Goal: Book appointment/travel/reservation

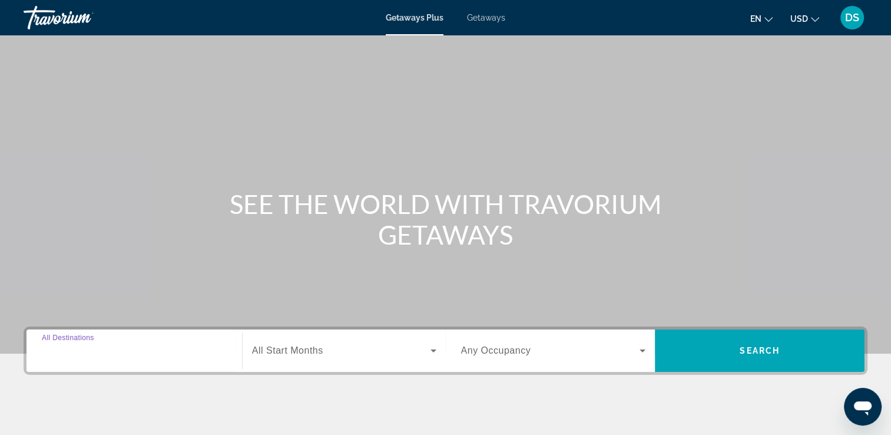
click at [139, 346] on input "Destination All Destinations" at bounding box center [134, 351] width 185 height 14
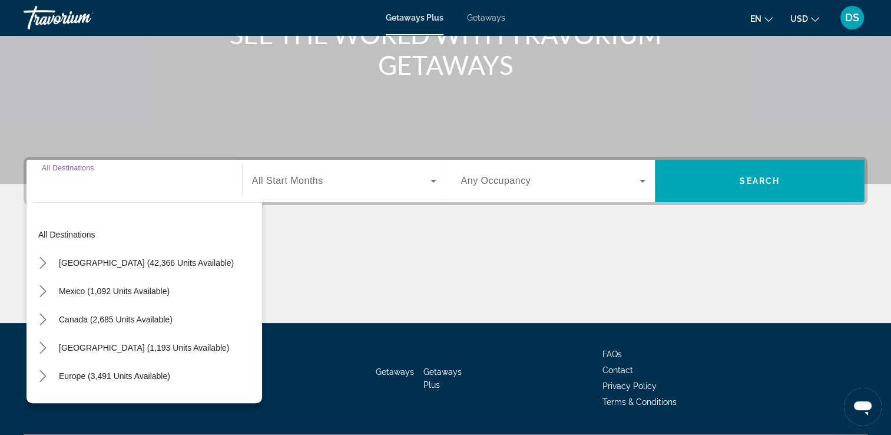
scroll to position [201, 0]
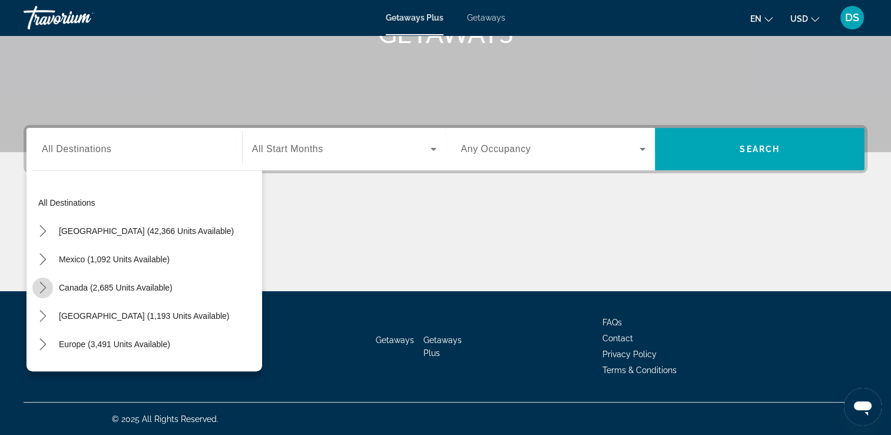
click at [41, 288] on icon "Toggle Canada (2,685 units available) submenu" at bounding box center [43, 288] width 12 height 12
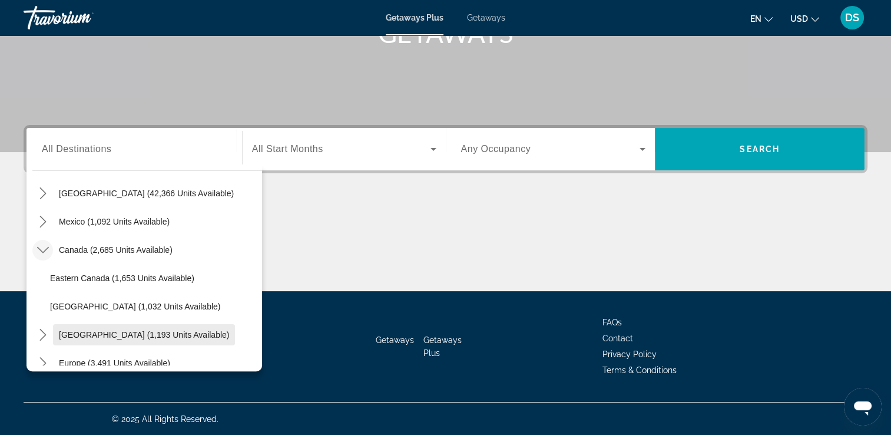
scroll to position [59, 0]
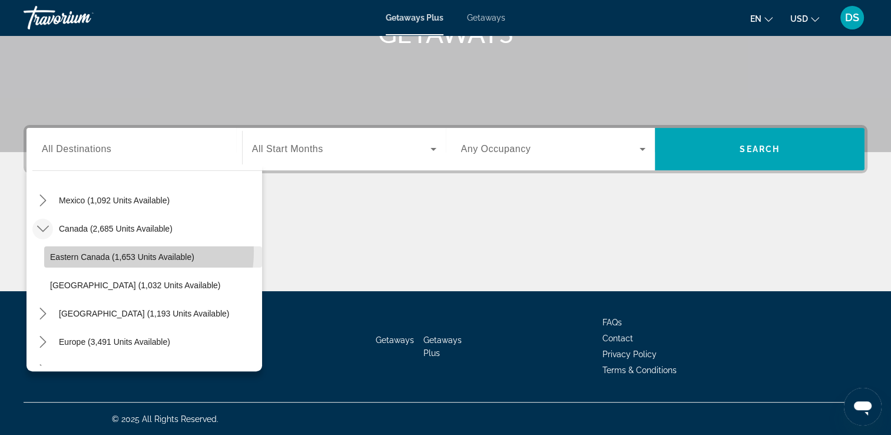
click at [113, 250] on span "Select destination: Eastern Canada (1,653 units available)" at bounding box center [153, 257] width 218 height 28
type input "**********"
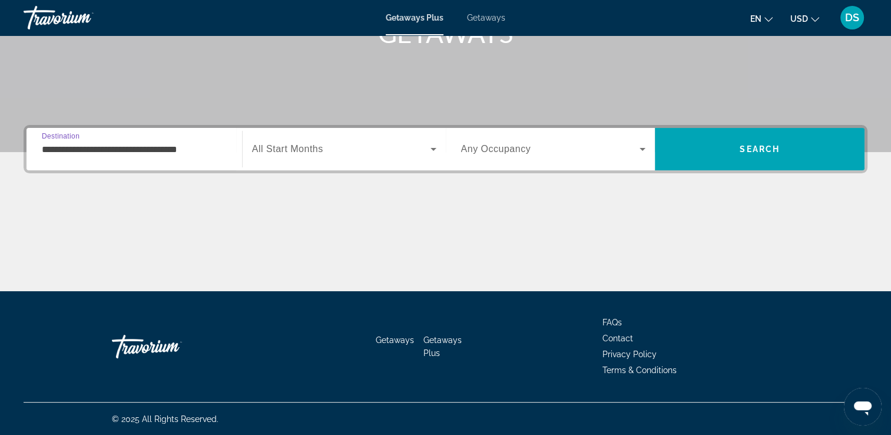
click at [432, 149] on icon "Search widget" at bounding box center [434, 149] width 6 height 3
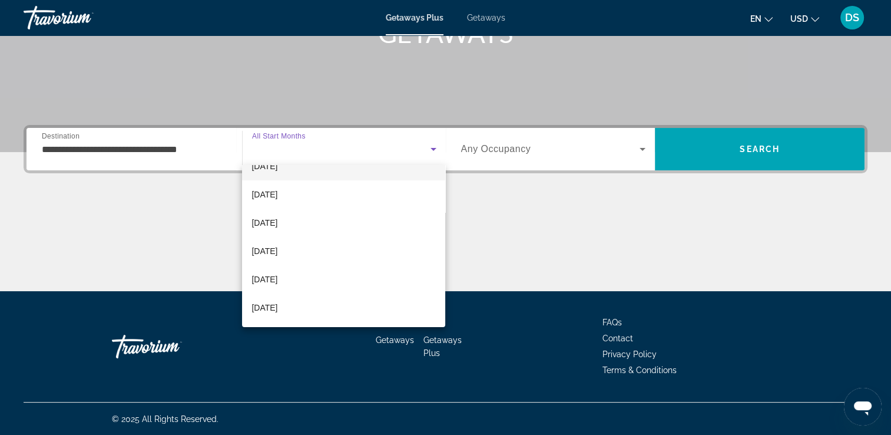
scroll to position [118, 0]
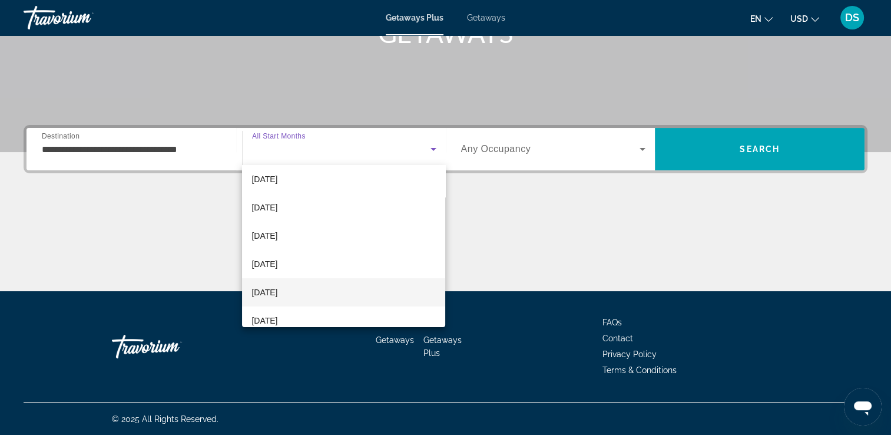
click at [277, 289] on span "[DATE]" at bounding box center [265, 292] width 26 height 14
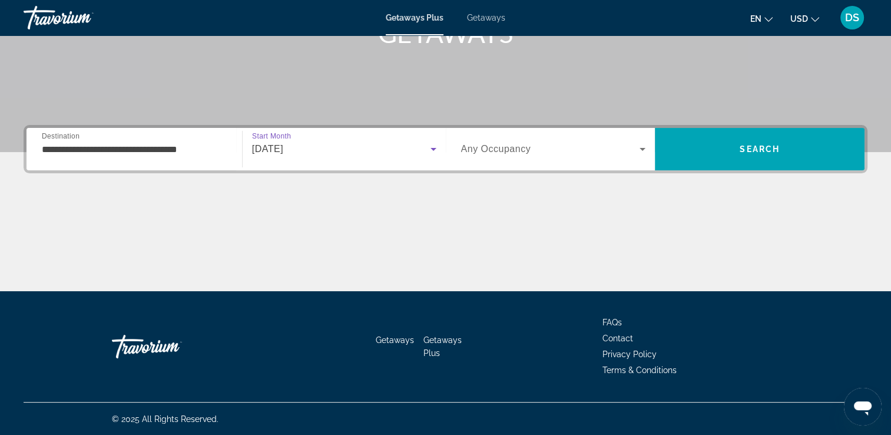
click at [643, 149] on icon "Search widget" at bounding box center [643, 149] width 6 height 3
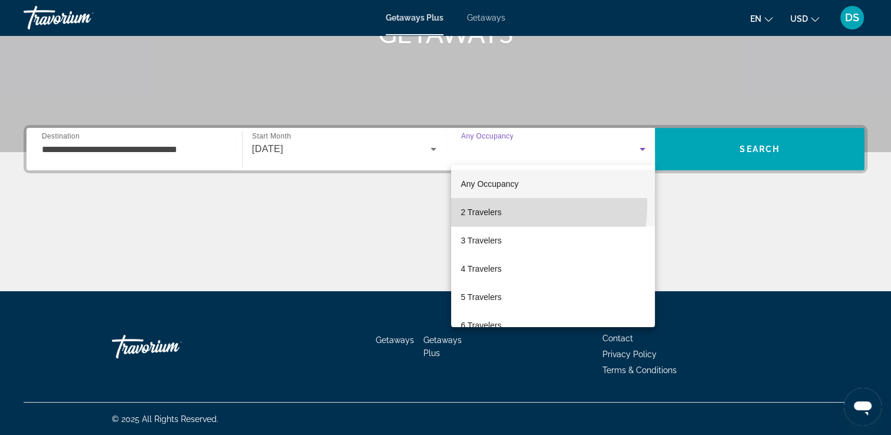
click at [480, 204] on mat-option "2 Travelers" at bounding box center [553, 212] width 204 height 28
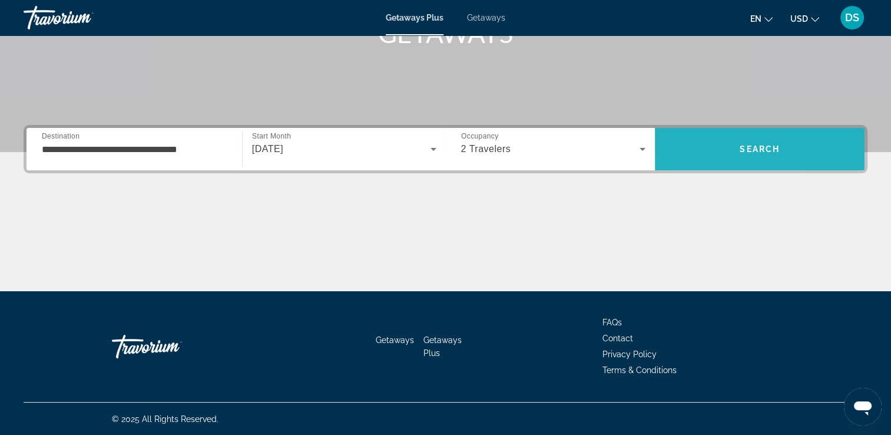
click at [804, 151] on span "Search" at bounding box center [760, 149] width 210 height 28
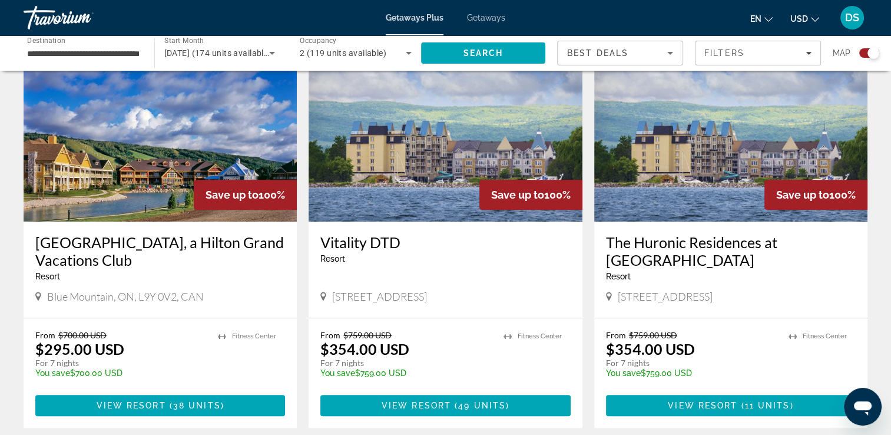
scroll to position [471, 0]
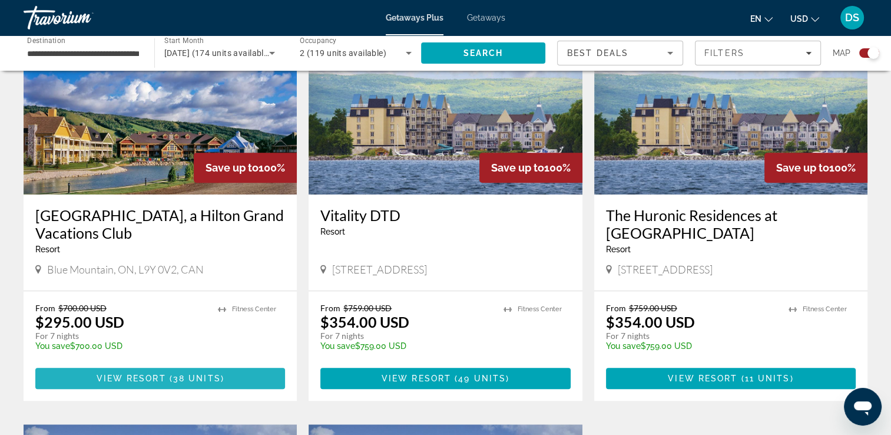
click at [117, 371] on span "Main content" at bounding box center [160, 378] width 250 height 28
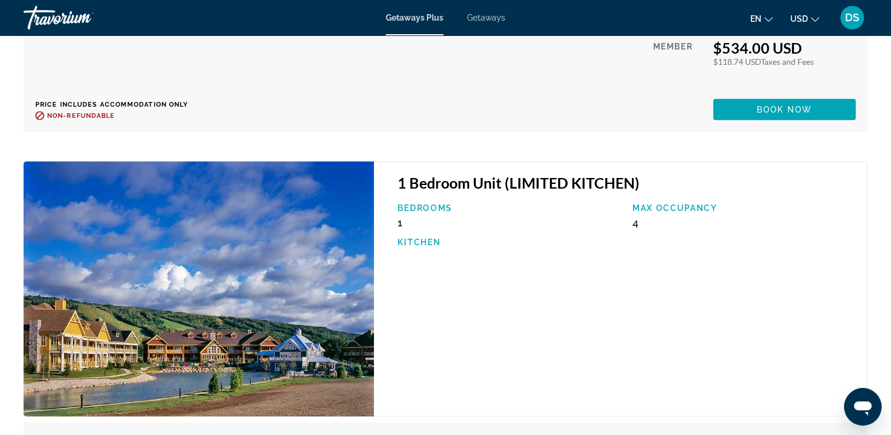
scroll to position [2827, 0]
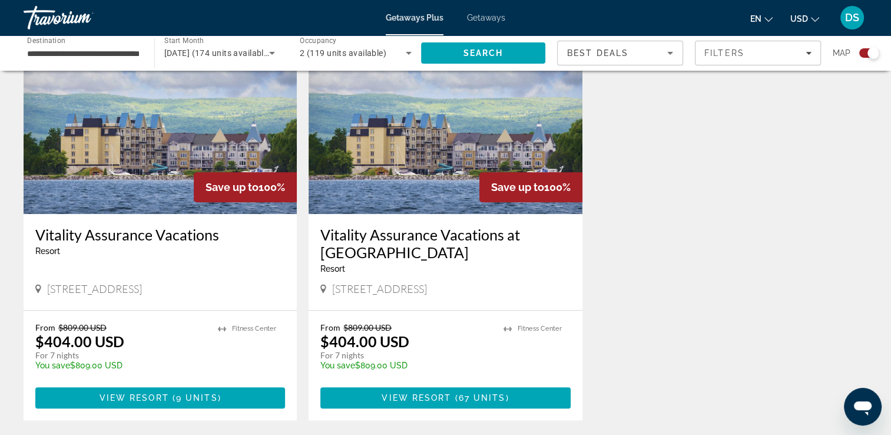
scroll to position [875, 0]
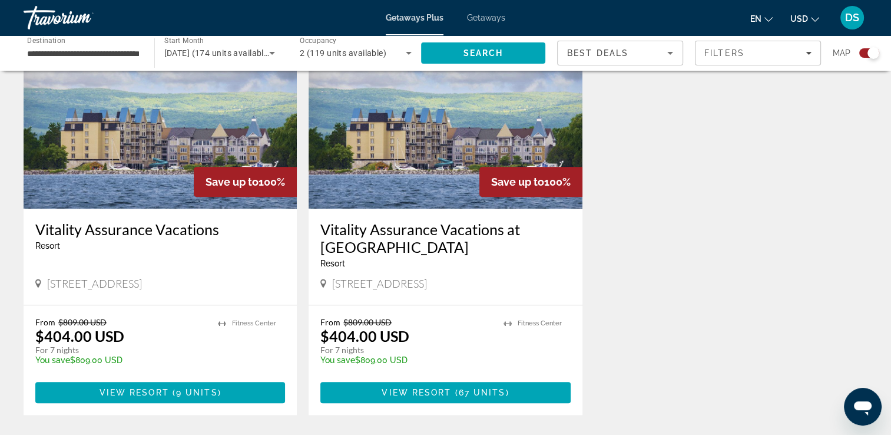
click at [92, 402] on span "Main content" at bounding box center [160, 392] width 250 height 28
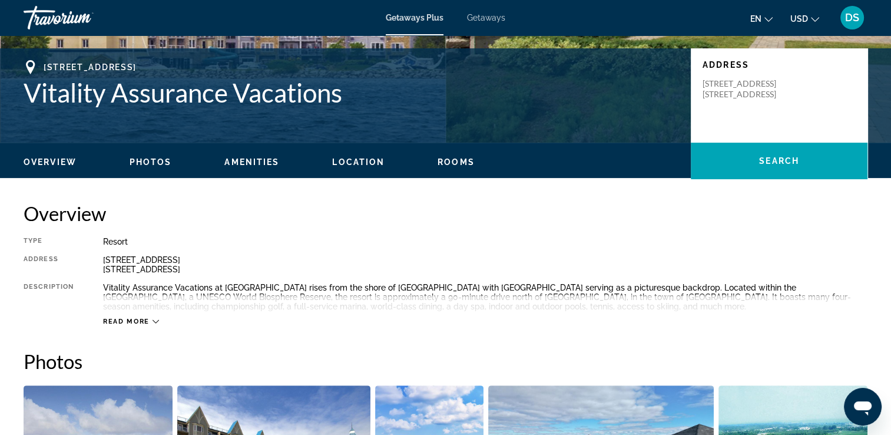
scroll to position [277, 0]
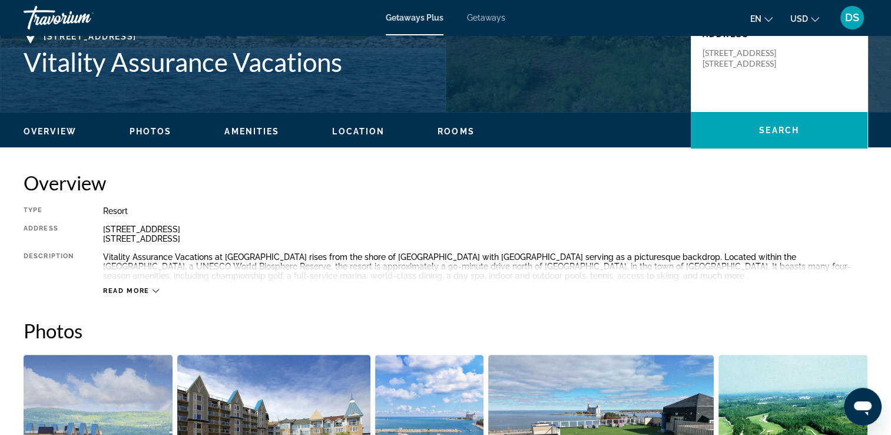
click at [153, 292] on icon "Main content" at bounding box center [156, 290] width 6 height 6
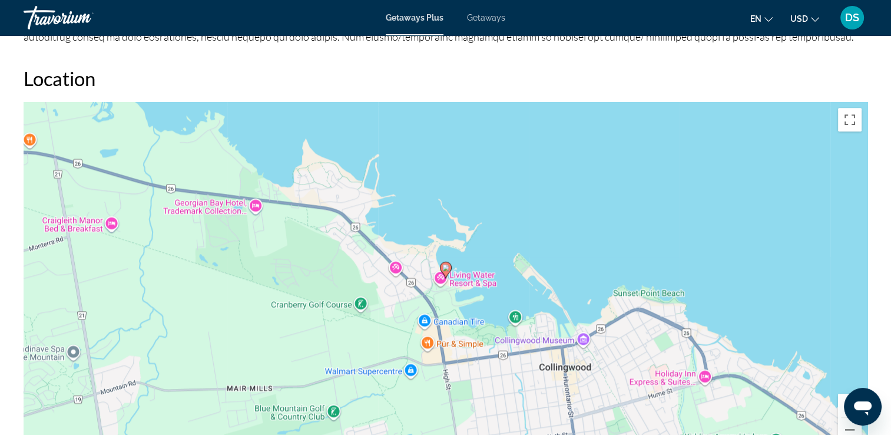
scroll to position [1396, 0]
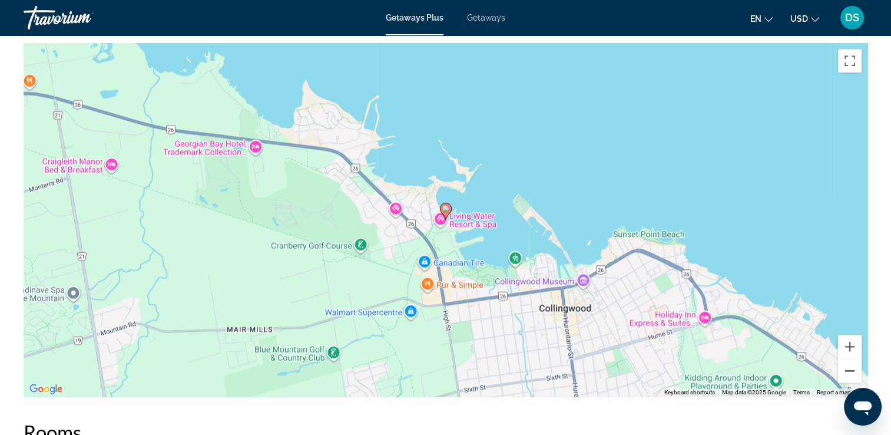
click at [853, 382] on button "Zoom out" at bounding box center [850, 371] width 24 height 24
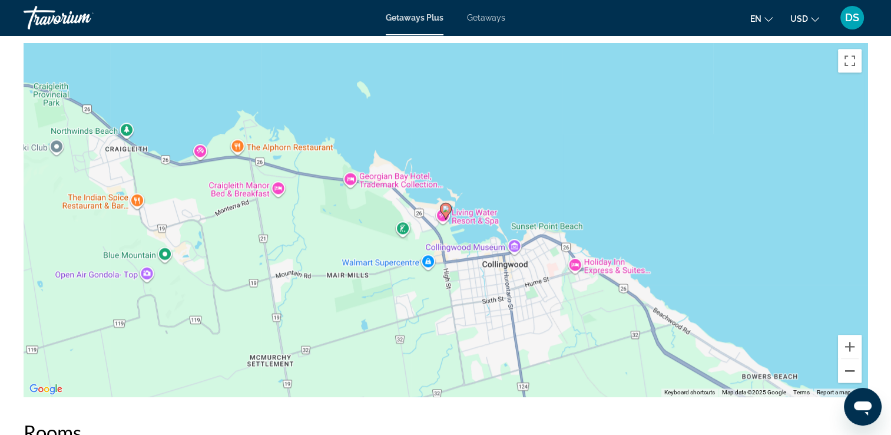
click at [853, 382] on button "Zoom out" at bounding box center [850, 371] width 24 height 24
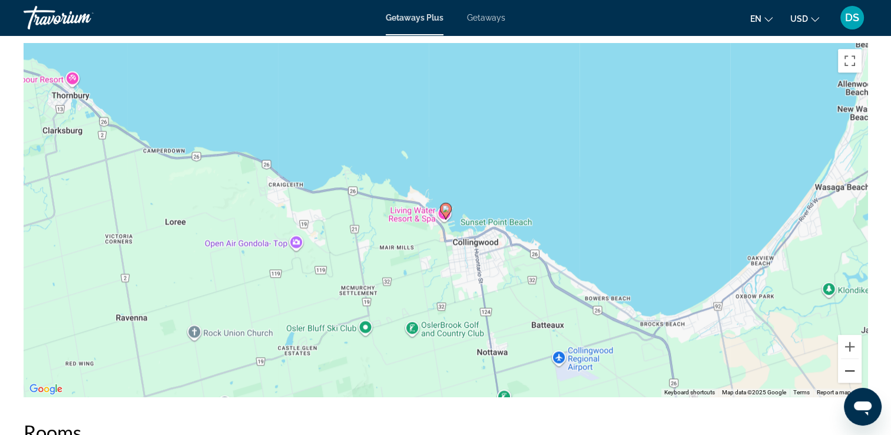
click at [853, 382] on button "Zoom out" at bounding box center [850, 371] width 24 height 24
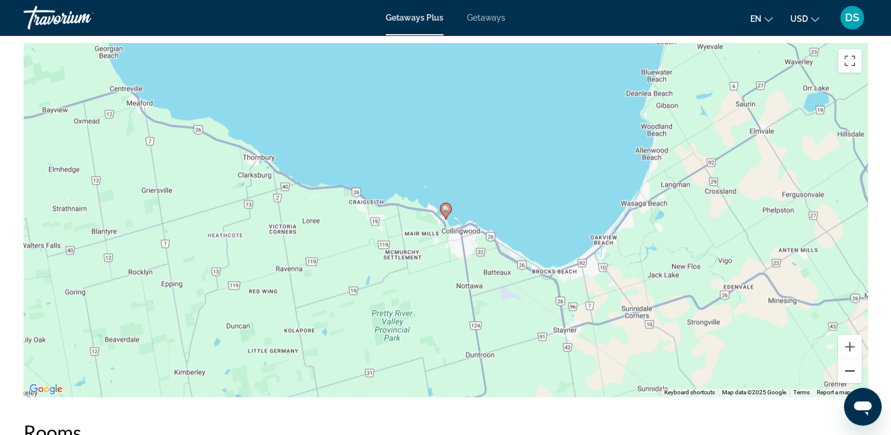
click at [853, 382] on button "Zoom out" at bounding box center [850, 371] width 24 height 24
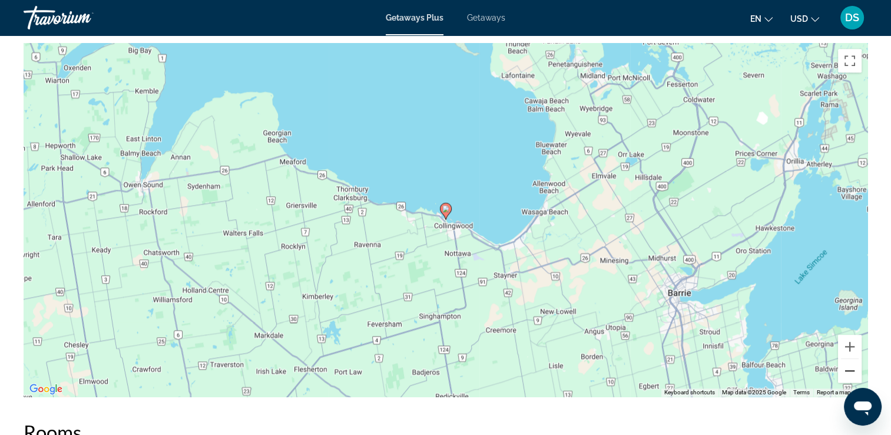
click at [853, 382] on button "Zoom out" at bounding box center [850, 371] width 24 height 24
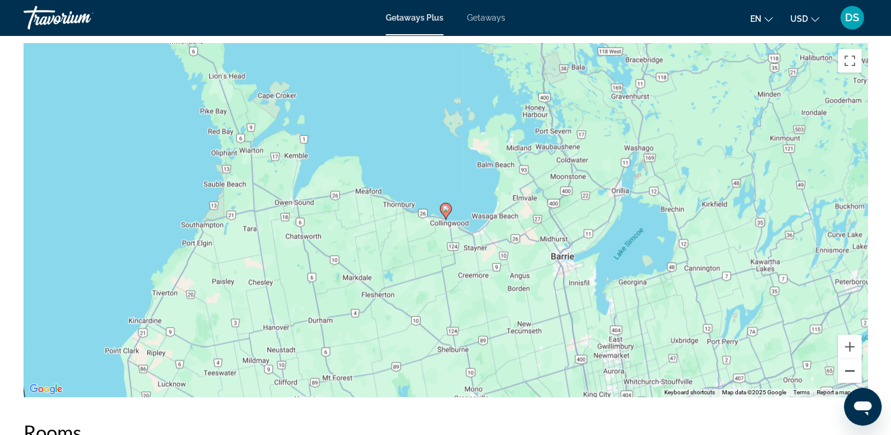
click at [853, 382] on button "Zoom out" at bounding box center [850, 371] width 24 height 24
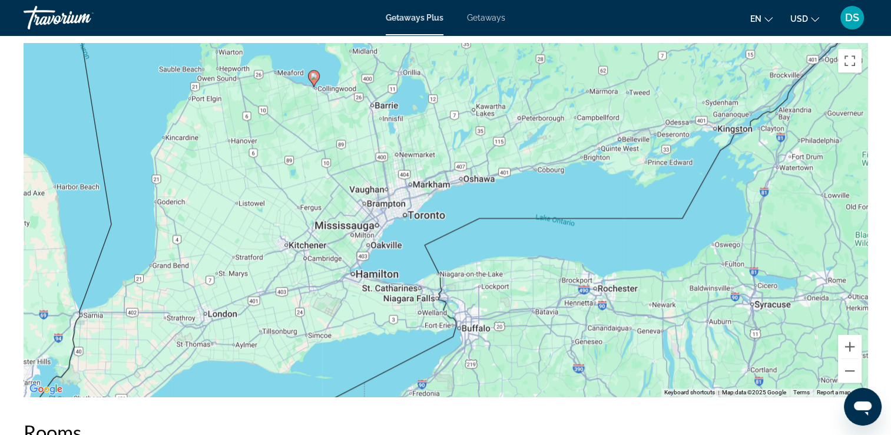
drag, startPoint x: 643, startPoint y: 318, endPoint x: 505, endPoint y: 176, distance: 198.3
click at [505, 176] on div "To activate drag with keyboard, press Alt + Enter. Once in keyboard drag state,…" at bounding box center [446, 219] width 844 height 353
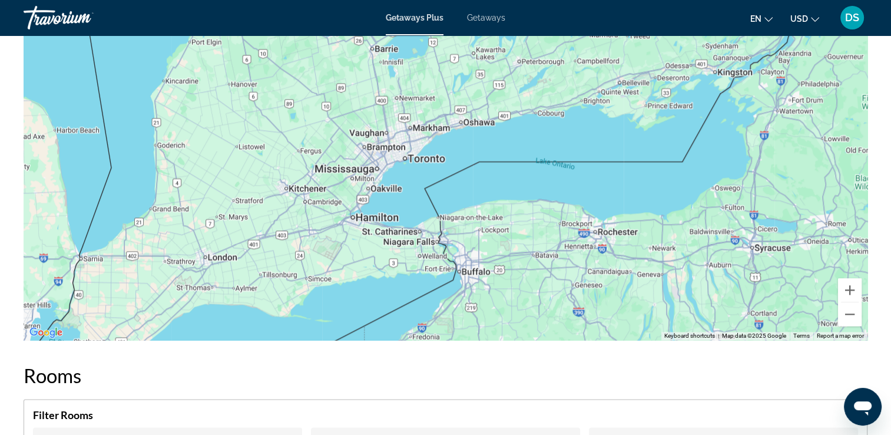
scroll to position [1422, 0]
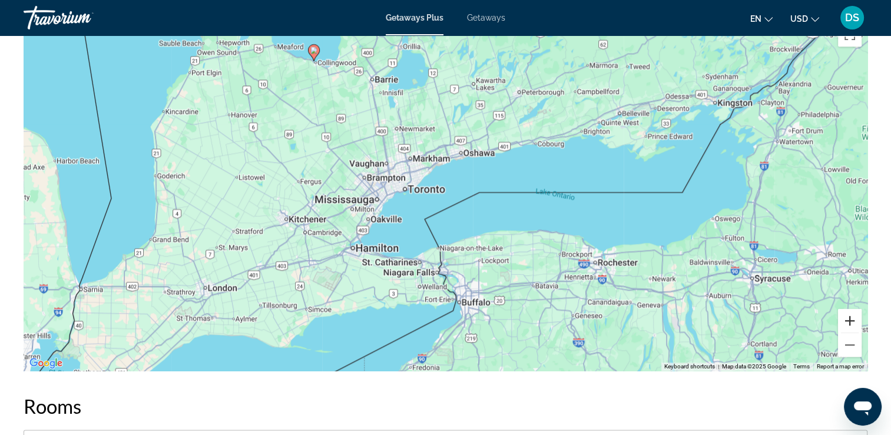
click at [845, 330] on button "Zoom in" at bounding box center [850, 321] width 24 height 24
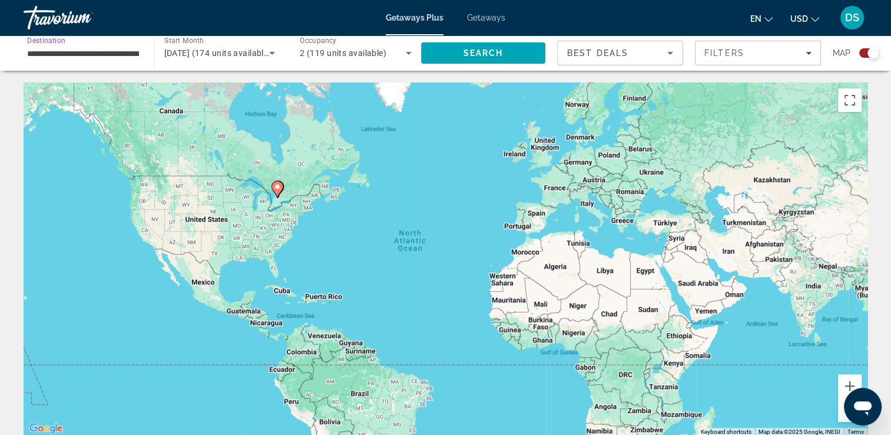
click at [75, 53] on input "**********" at bounding box center [83, 54] width 112 height 14
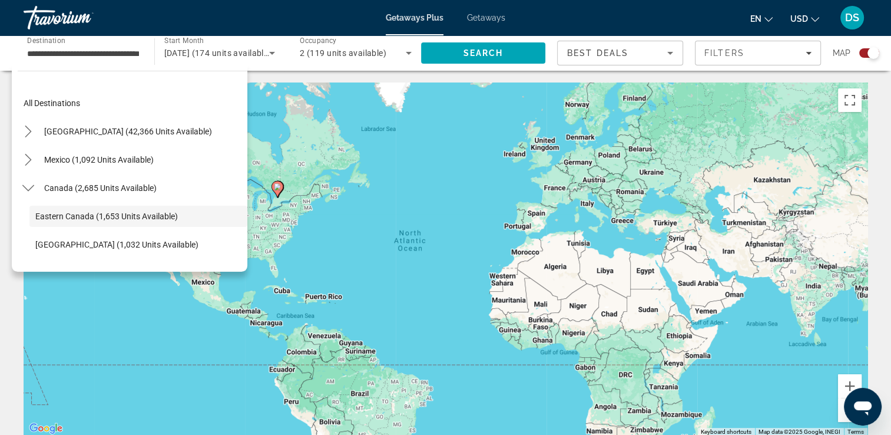
click at [108, 56] on input "**********" at bounding box center [83, 54] width 112 height 14
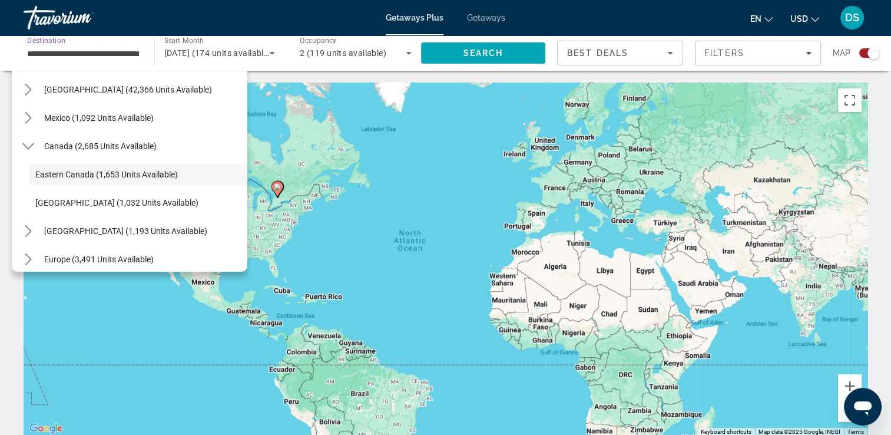
click at [108, 56] on input "**********" at bounding box center [83, 54] width 112 height 14
drag, startPoint x: 108, startPoint y: 56, endPoint x: 77, endPoint y: 51, distance: 32.2
click at [77, 51] on input "**********" at bounding box center [83, 54] width 112 height 14
drag, startPoint x: 77, startPoint y: 51, endPoint x: 51, endPoint y: 53, distance: 25.4
click at [52, 53] on input "**********" at bounding box center [83, 54] width 112 height 14
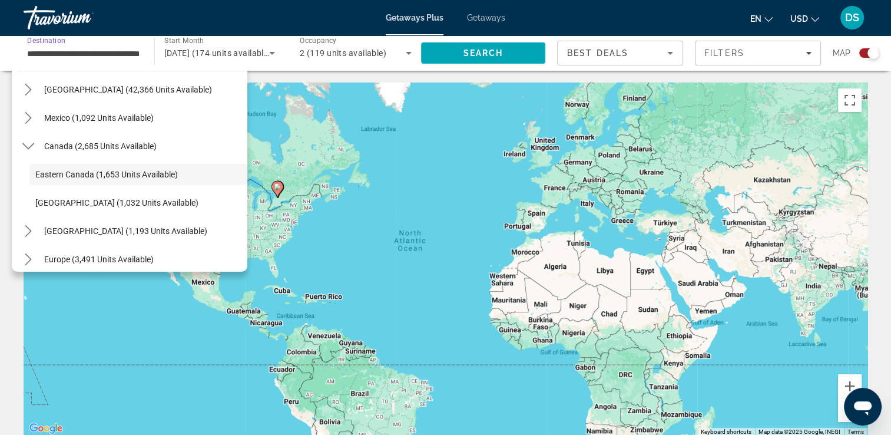
click at [25, 55] on div "**********" at bounding box center [83, 54] width 131 height 34
drag, startPoint x: 27, startPoint y: 55, endPoint x: 140, endPoint y: 60, distance: 112.6
click at [140, 60] on div "**********" at bounding box center [83, 54] width 131 height 34
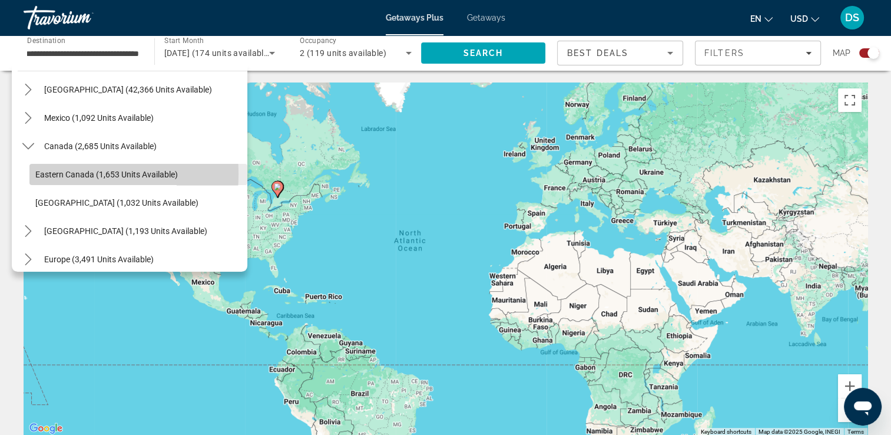
scroll to position [0, 0]
click at [58, 174] on span "Eastern Canada (1,653 units available)" at bounding box center [106, 174] width 143 height 9
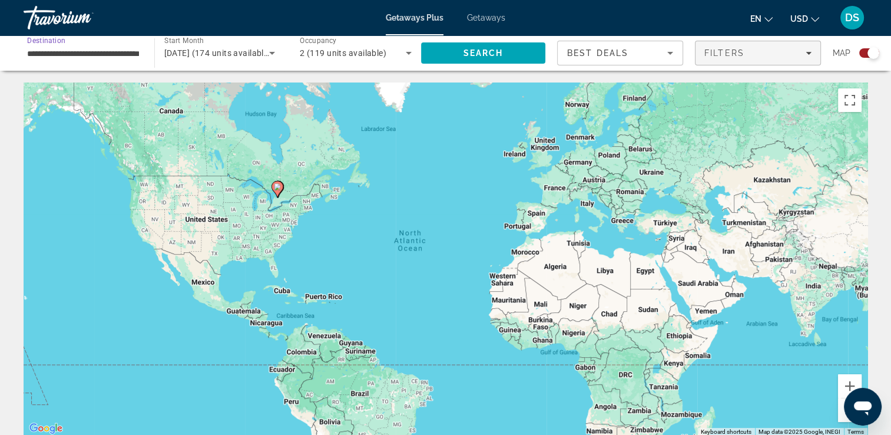
click at [755, 52] on div "Filters" at bounding box center [758, 52] width 107 height 9
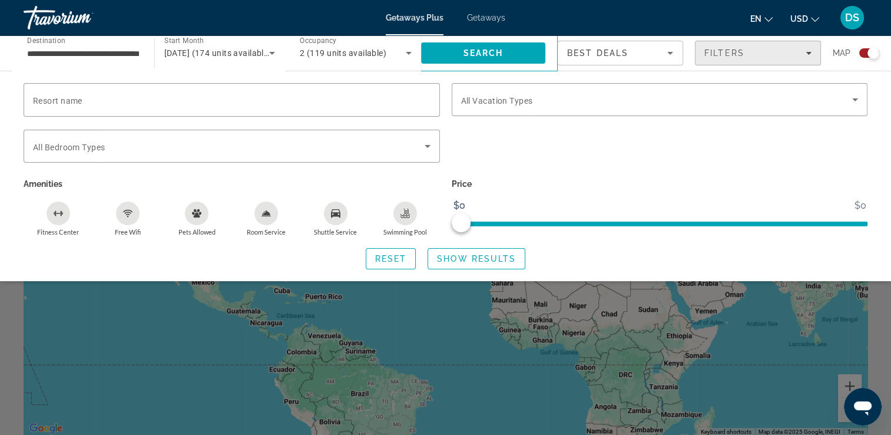
click at [808, 48] on div "Filters" at bounding box center [758, 52] width 107 height 9
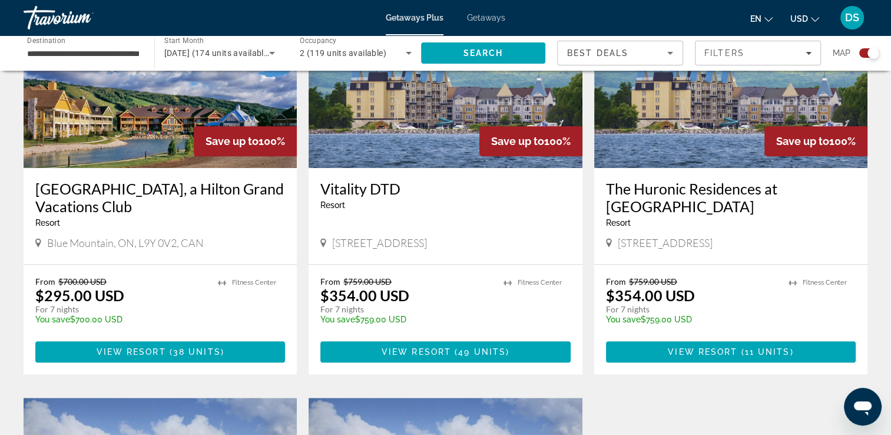
scroll to position [512, 0]
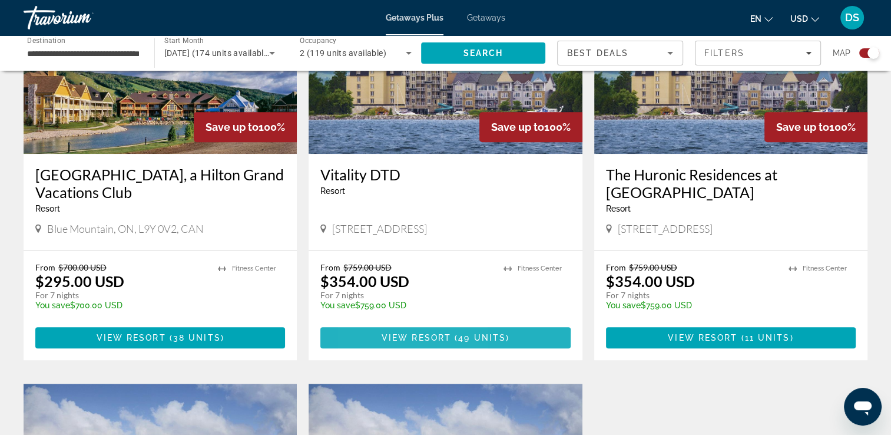
click at [379, 340] on span "Main content" at bounding box center [445, 337] width 250 height 28
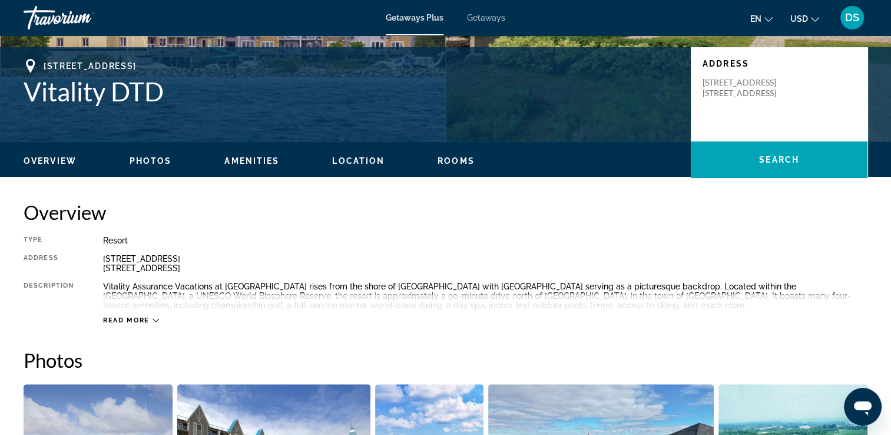
scroll to position [386, 0]
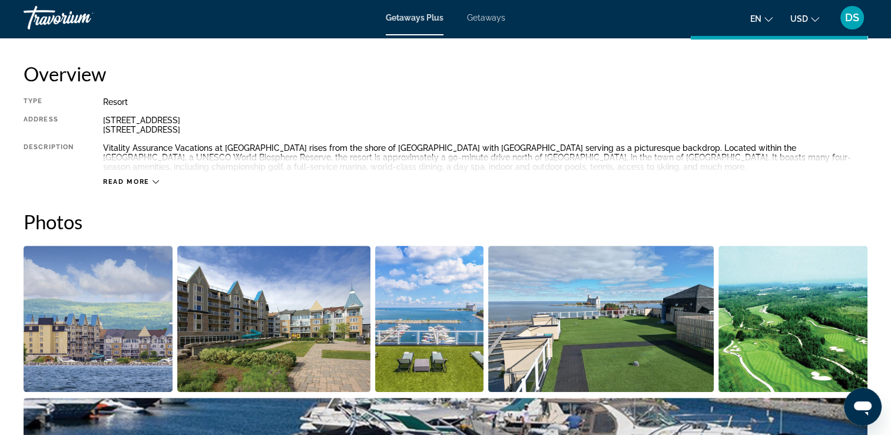
click at [161, 178] on div "Read more" at bounding box center [485, 170] width 765 height 32
click at [156, 182] on icon "Main content" at bounding box center [156, 181] width 6 height 6
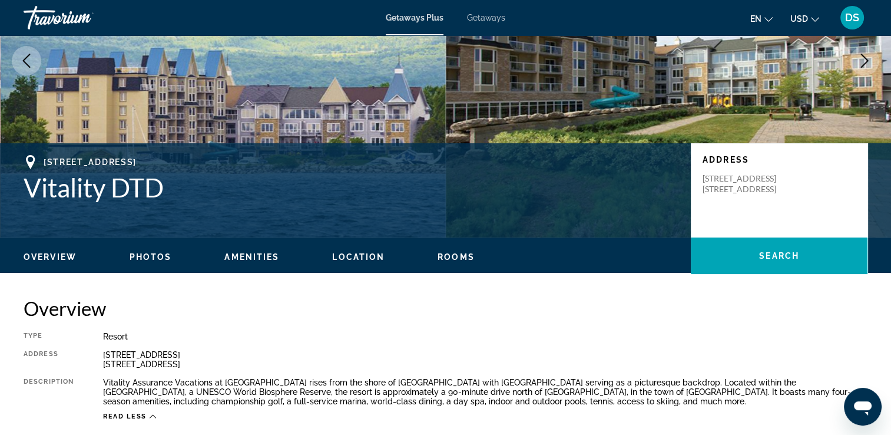
scroll to position [143, 0]
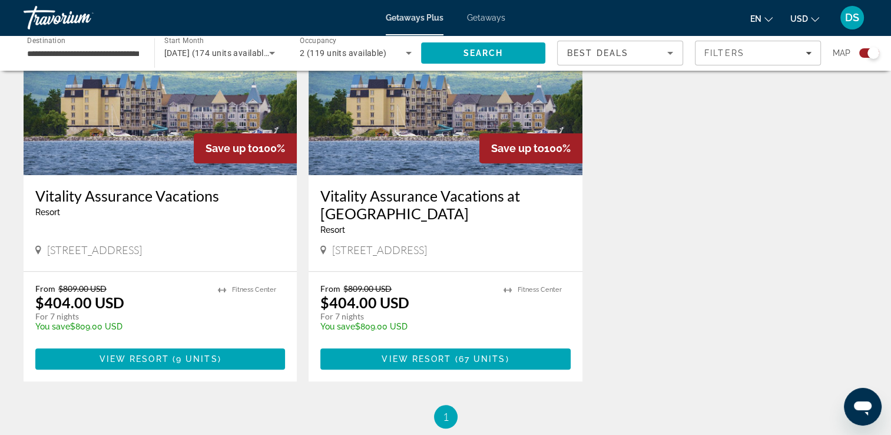
scroll to position [912, 0]
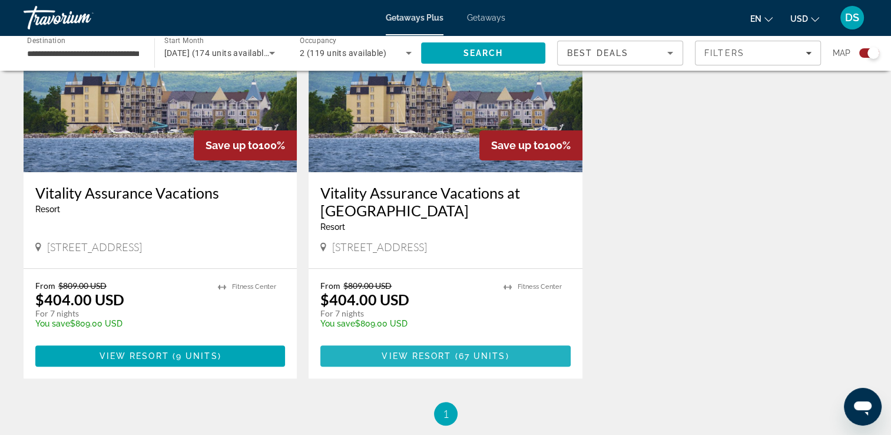
click at [415, 355] on span "View Resort" at bounding box center [417, 355] width 70 height 9
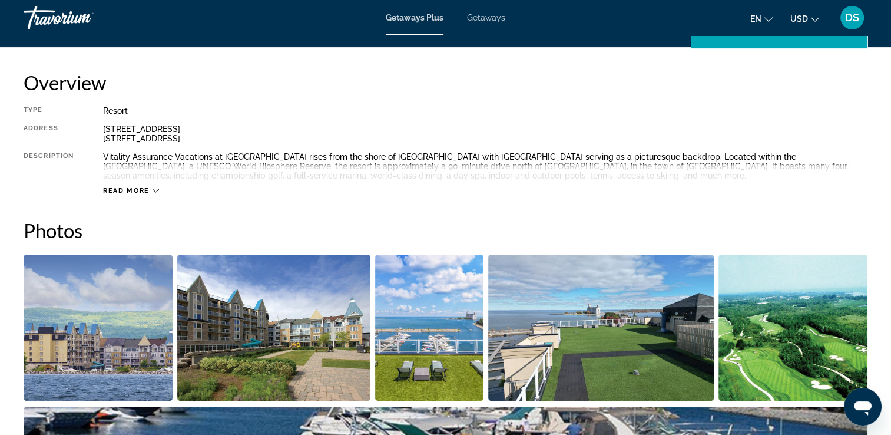
scroll to position [414, 0]
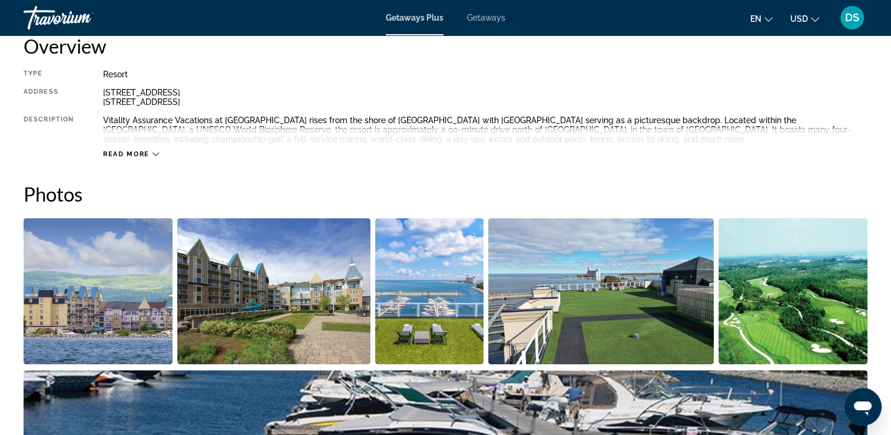
click at [156, 151] on icon "Main content" at bounding box center [156, 154] width 6 height 6
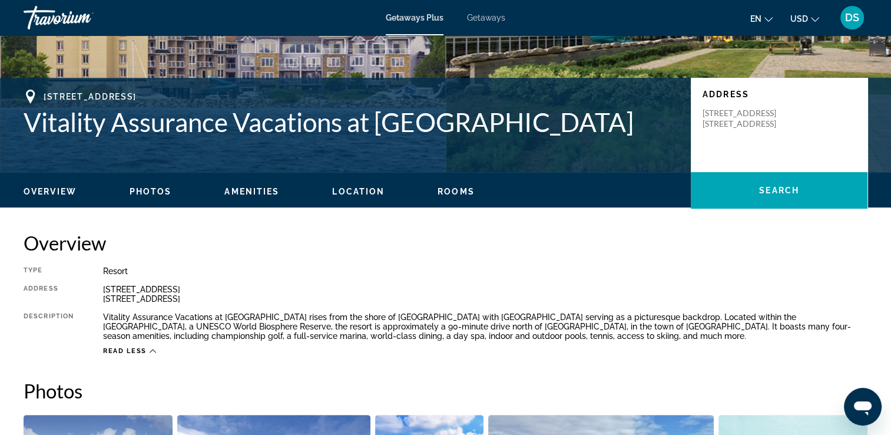
scroll to position [0, 0]
